Goal: Find specific page/section: Find specific page/section

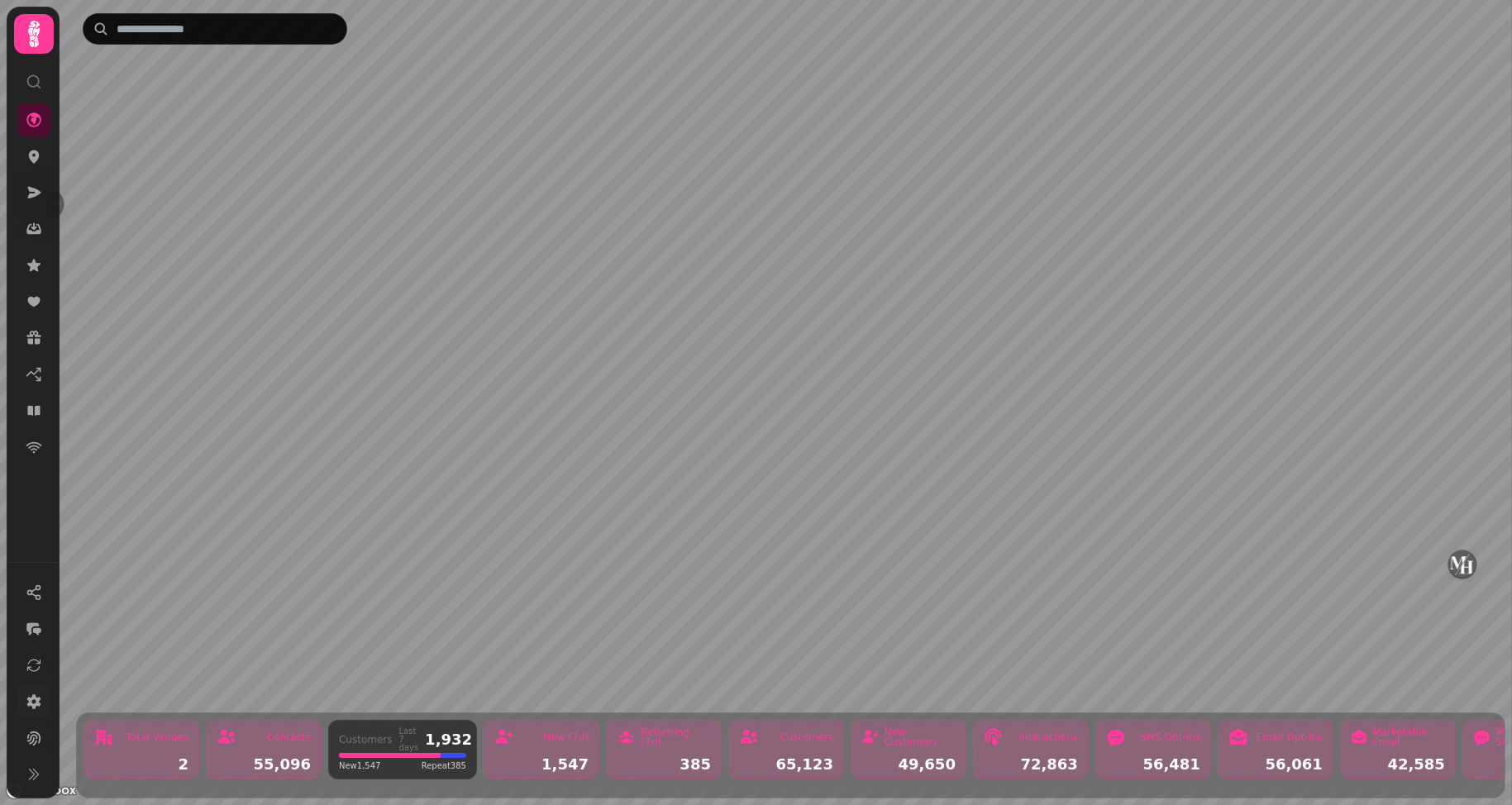
click at [40, 696] on icon at bounding box center [34, 702] width 17 height 17
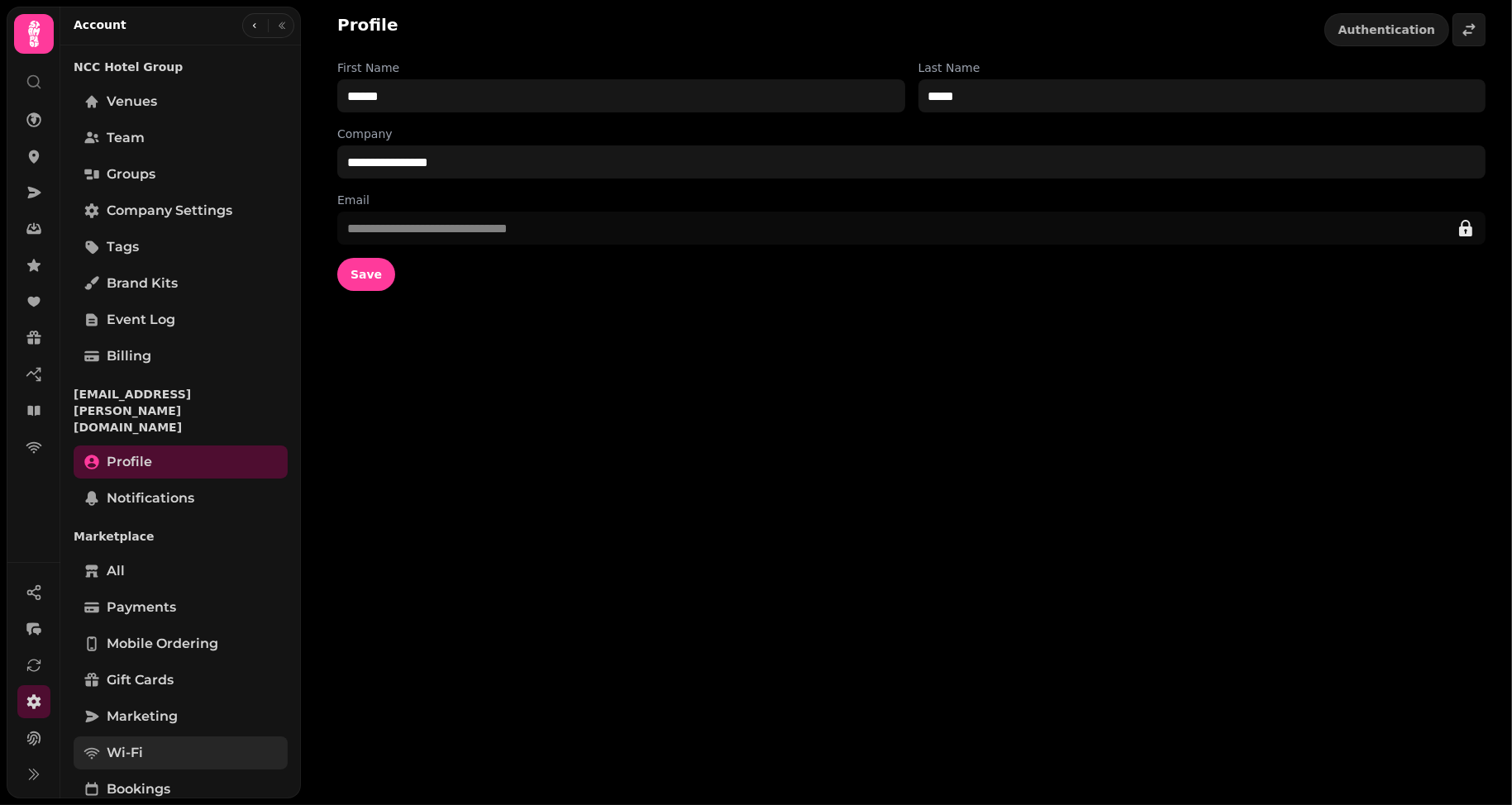
click at [193, 736] on link "Wi-Fi" at bounding box center [180, 753] width 214 height 33
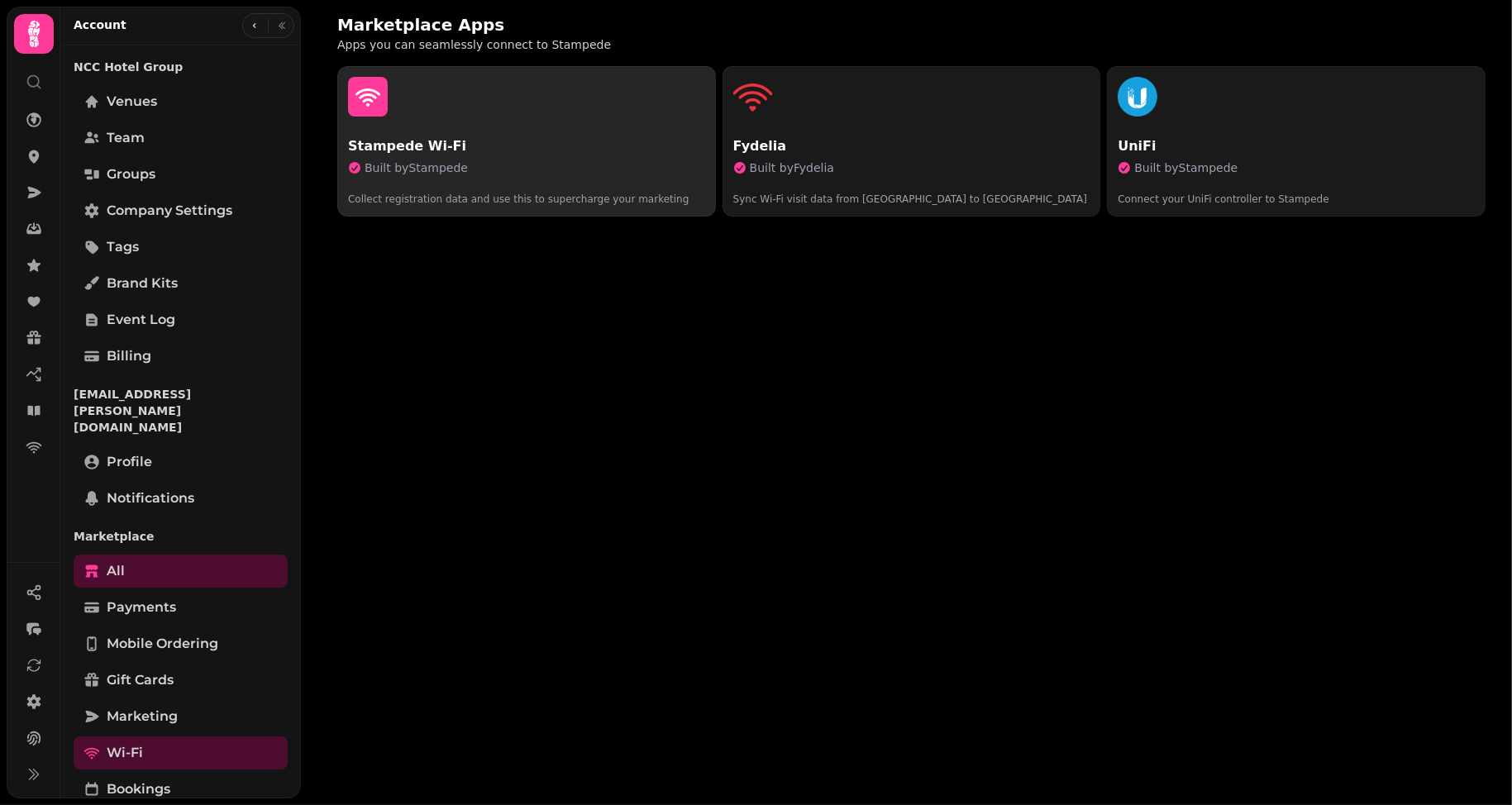
click at [497, 186] on p "Collect registration data and use this to supercharge your marketing" at bounding box center [527, 193] width 358 height 26
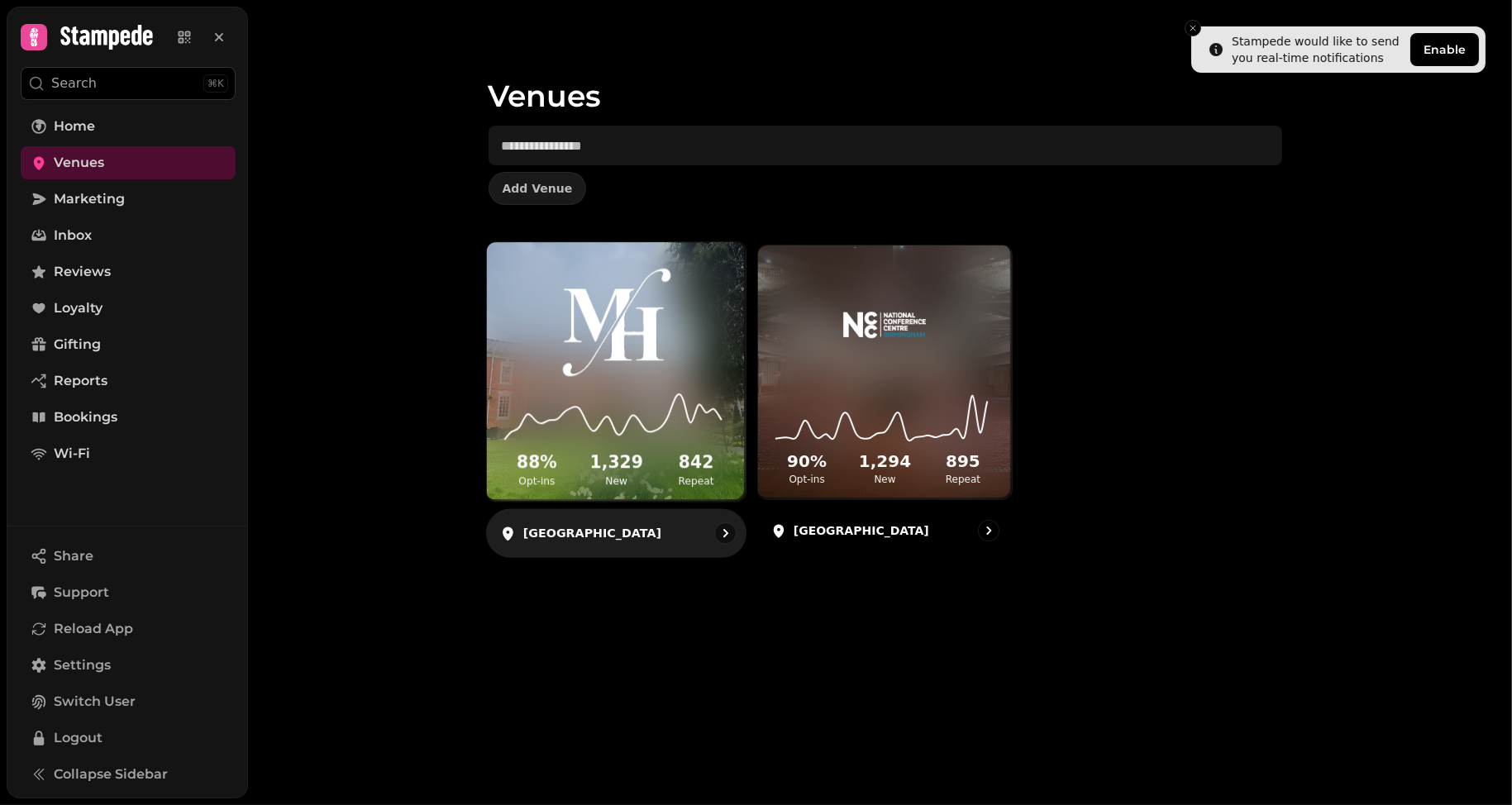
click at [669, 536] on div "[GEOGRAPHIC_DATA]" at bounding box center [616, 533] width 262 height 49
